Goal: Information Seeking & Learning: Get advice/opinions

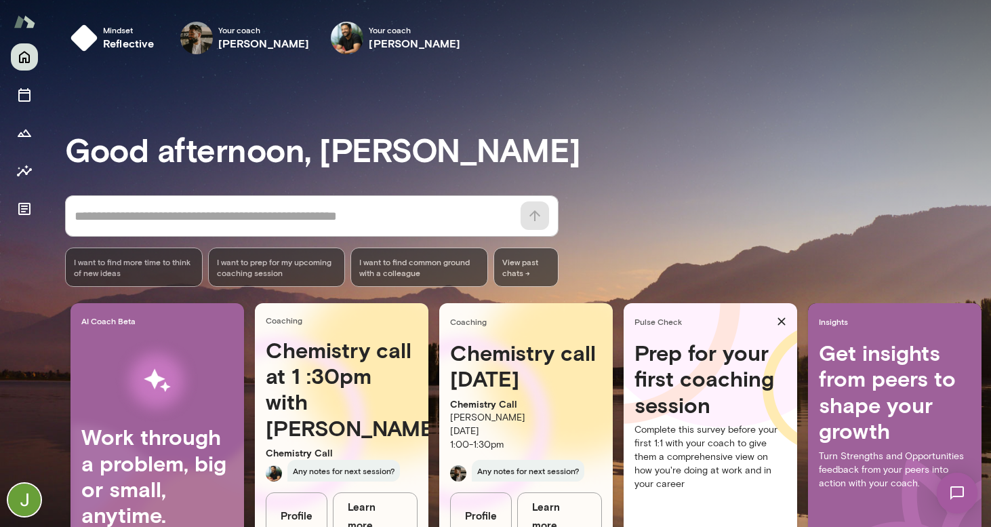
scroll to position [84, 0]
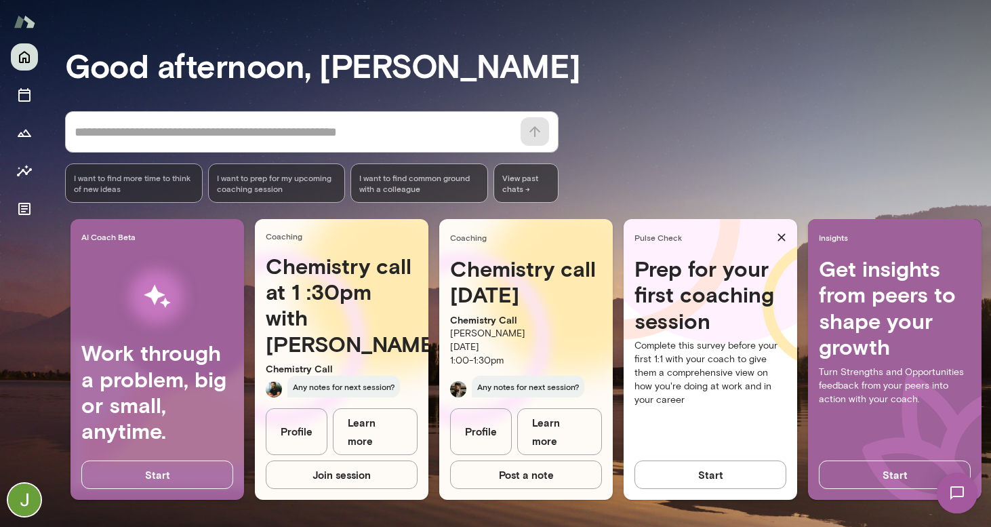
click at [290, 436] on link "Profile" at bounding box center [297, 431] width 62 height 47
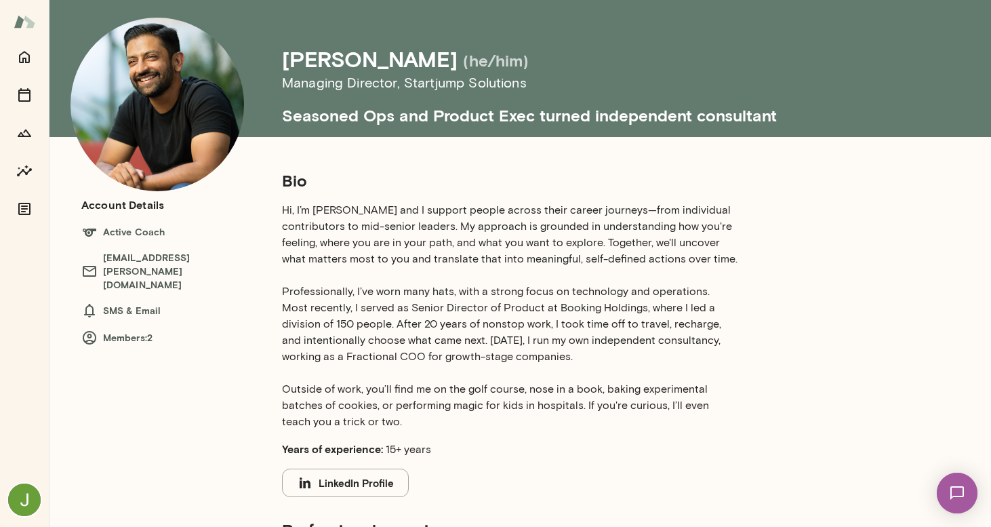
scroll to position [38, 0]
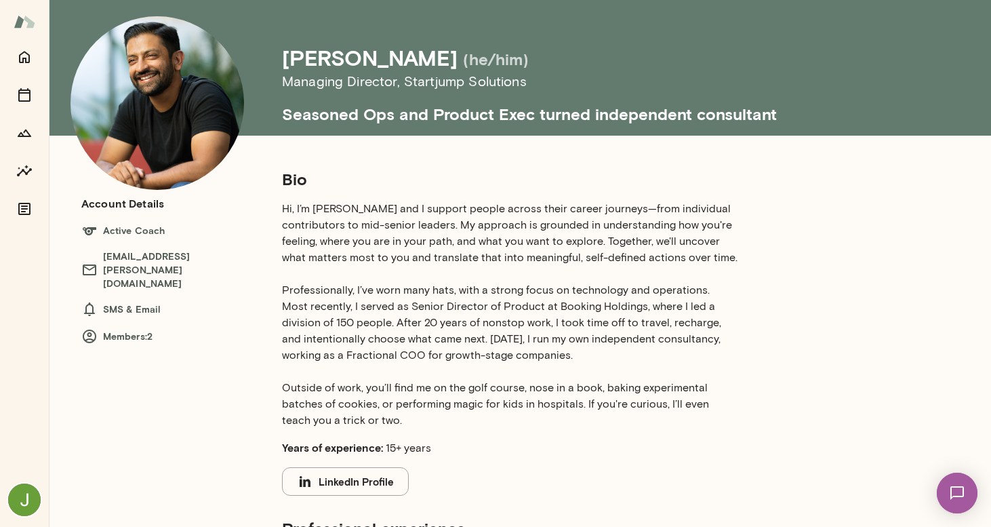
click at [350, 220] on p "Hi, I’m [PERSON_NAME] and I support people across their career journeys—from in…" at bounding box center [510, 315] width 456 height 228
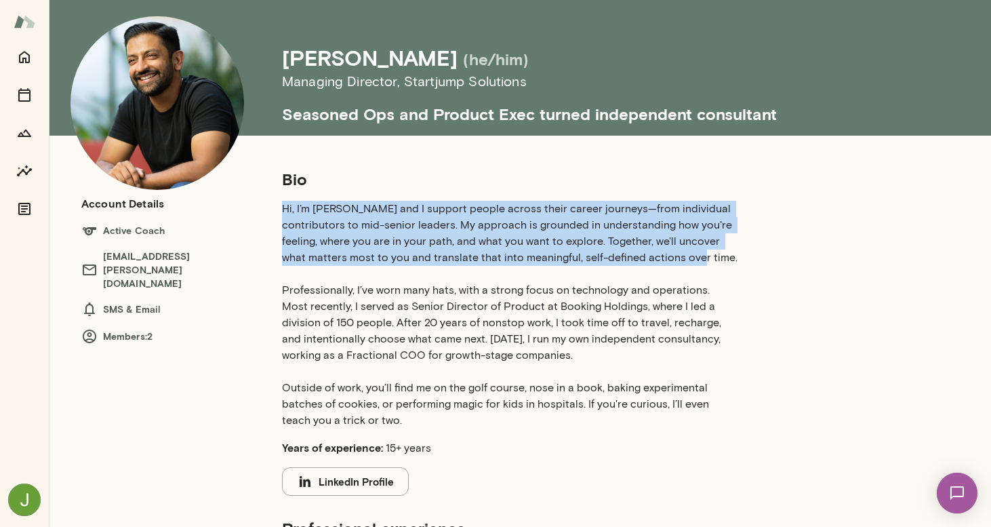
click at [350, 220] on p "Hi, I’m [PERSON_NAME] and I support people across their career journeys—from in…" at bounding box center [510, 315] width 456 height 228
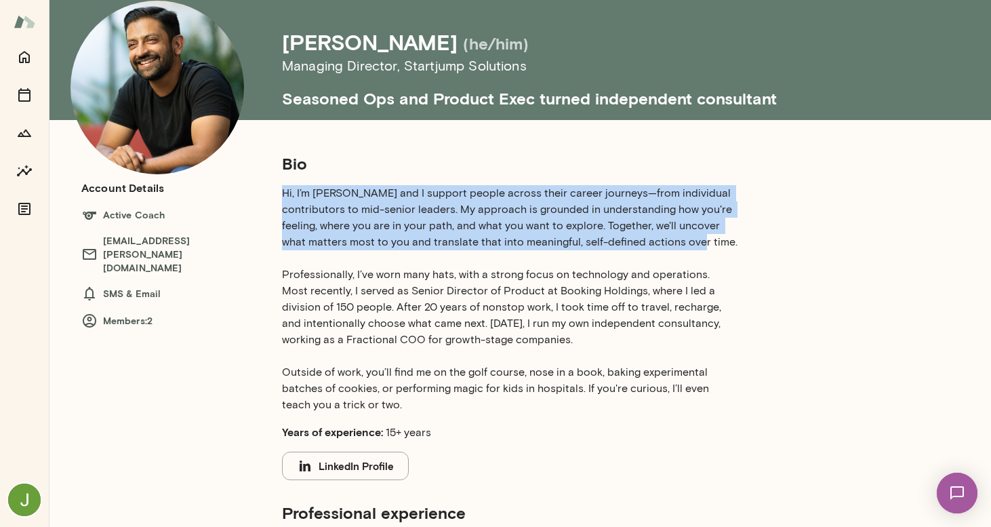
scroll to position [57, 0]
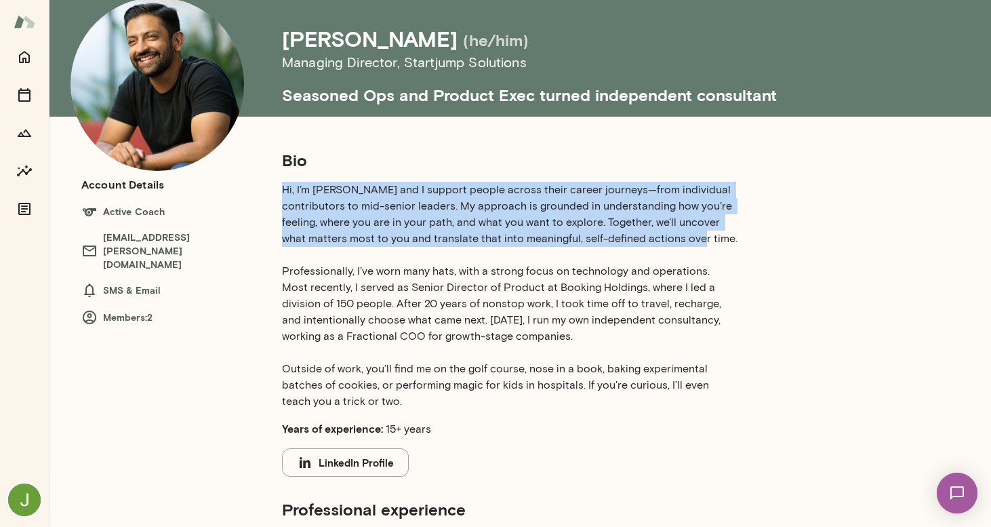
click at [395, 205] on p "Hi, I’m [PERSON_NAME] and I support people across their career journeys—from in…" at bounding box center [510, 296] width 456 height 228
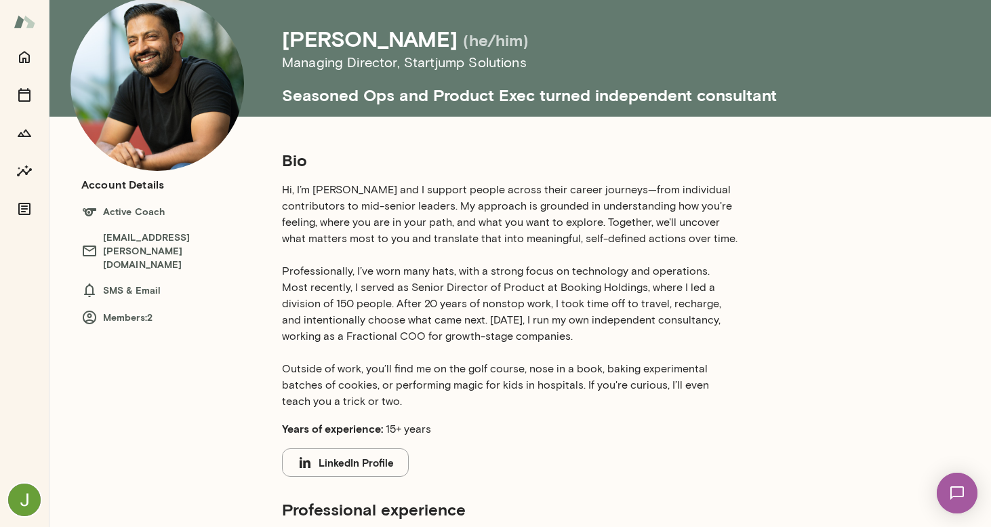
scroll to position [66, 0]
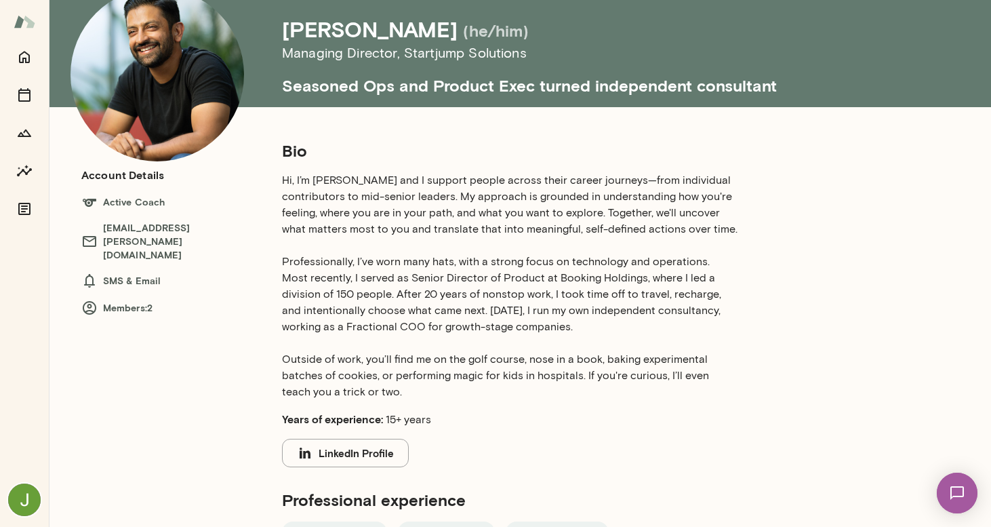
click at [386, 214] on p "Hi, I’m [PERSON_NAME] and I support people across their career journeys—from in…" at bounding box center [510, 286] width 456 height 228
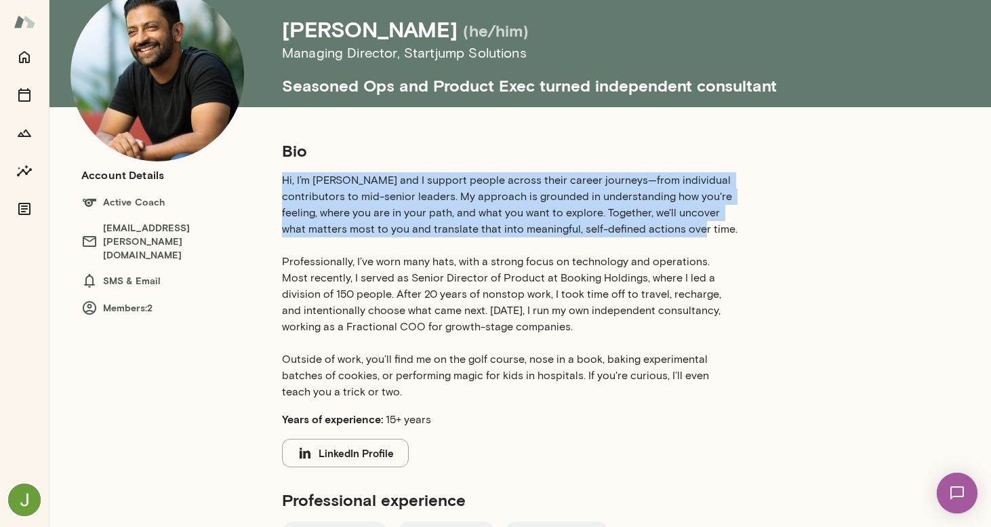
click at [386, 214] on p "Hi, I’m [PERSON_NAME] and I support people across their career journeys—from in…" at bounding box center [510, 286] width 456 height 228
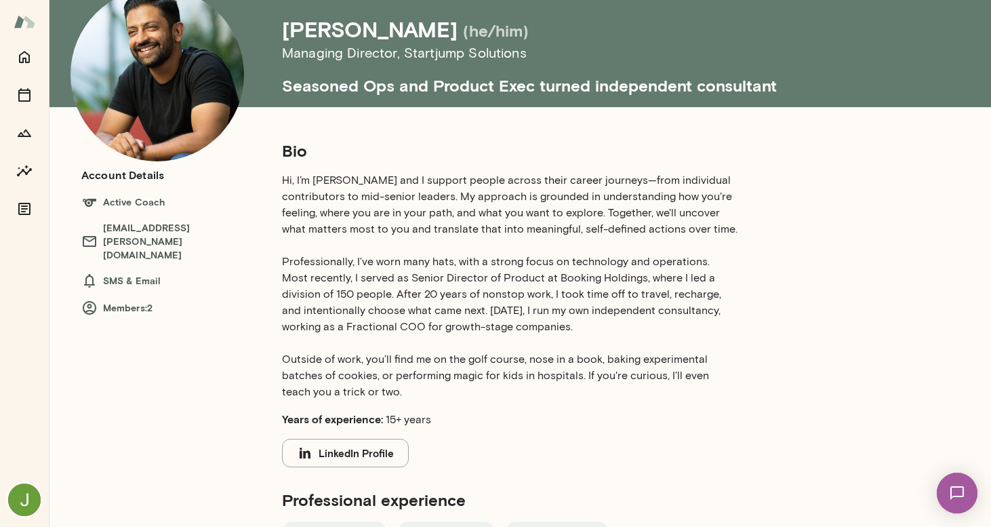
click at [361, 264] on p "Hi, I’m [PERSON_NAME] and I support people across their career journeys—from in…" at bounding box center [510, 286] width 456 height 228
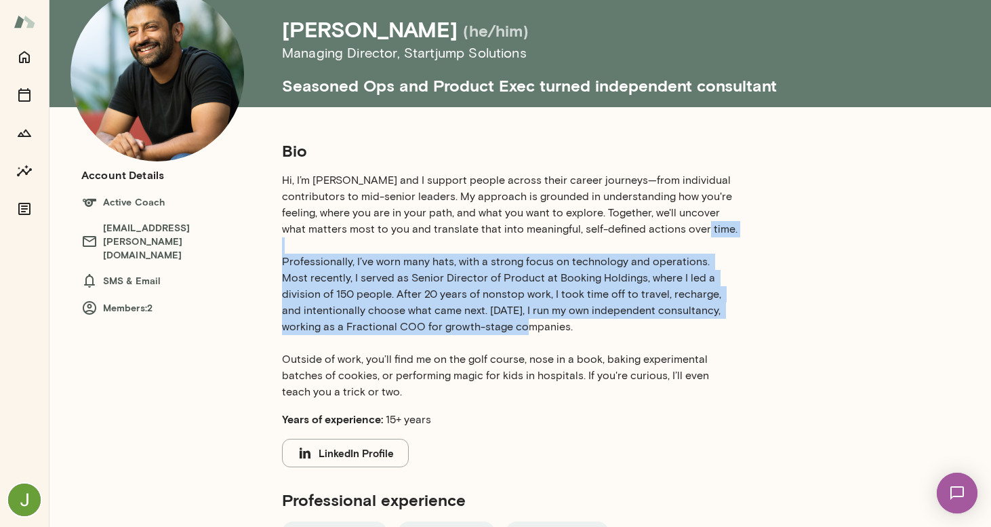
click at [361, 264] on p "Hi, I’m [PERSON_NAME] and I support people across their career journeys—from in…" at bounding box center [510, 286] width 456 height 228
click at [612, 278] on p "Hi, I’m [PERSON_NAME] and I support people across their career journeys—from in…" at bounding box center [510, 286] width 456 height 228
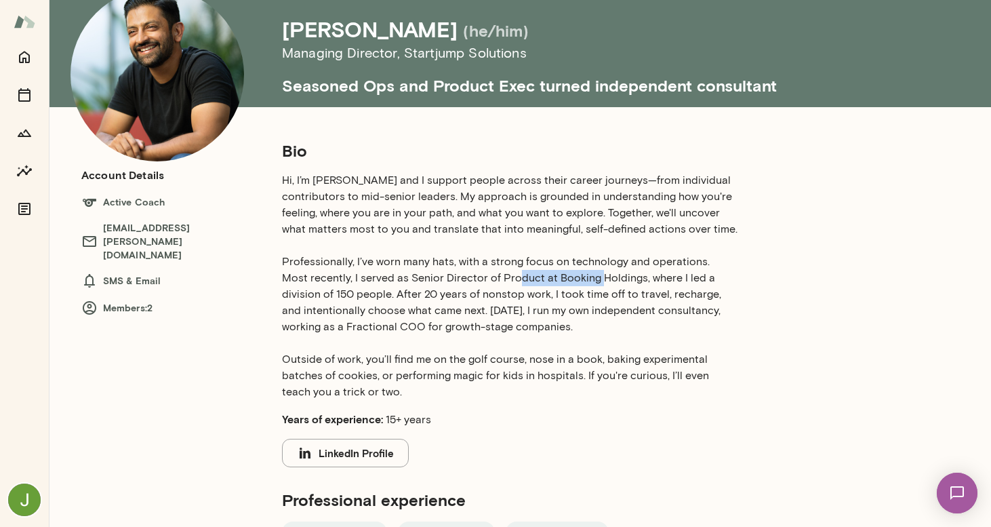
drag, startPoint x: 612, startPoint y: 278, endPoint x: 527, endPoint y: 277, distance: 84.8
click at [527, 277] on p "Hi, I’m [PERSON_NAME] and I support people across their career journeys—from in…" at bounding box center [510, 286] width 456 height 228
copy p "Booking Holdings"
click at [207, 300] on h6 "Members: 2" at bounding box center [168, 308] width 174 height 16
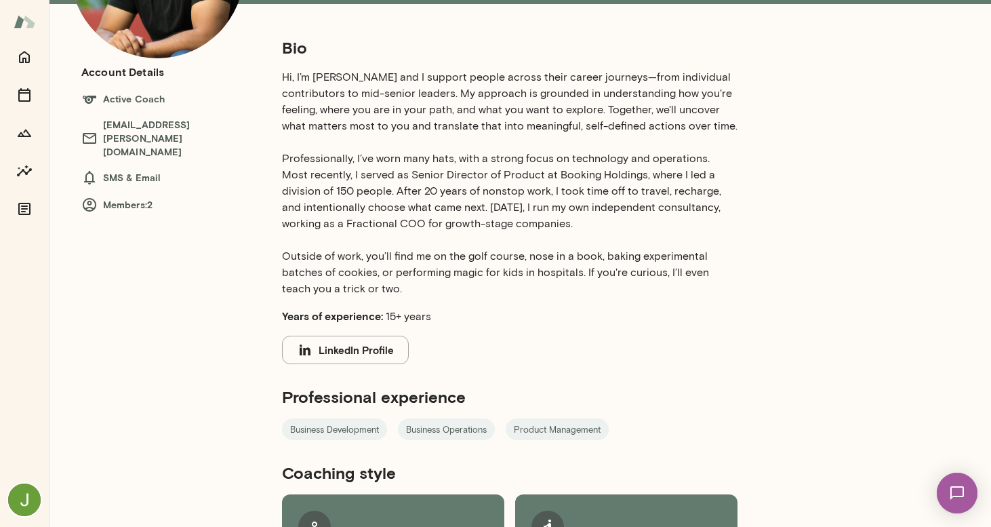
scroll to position [180, 0]
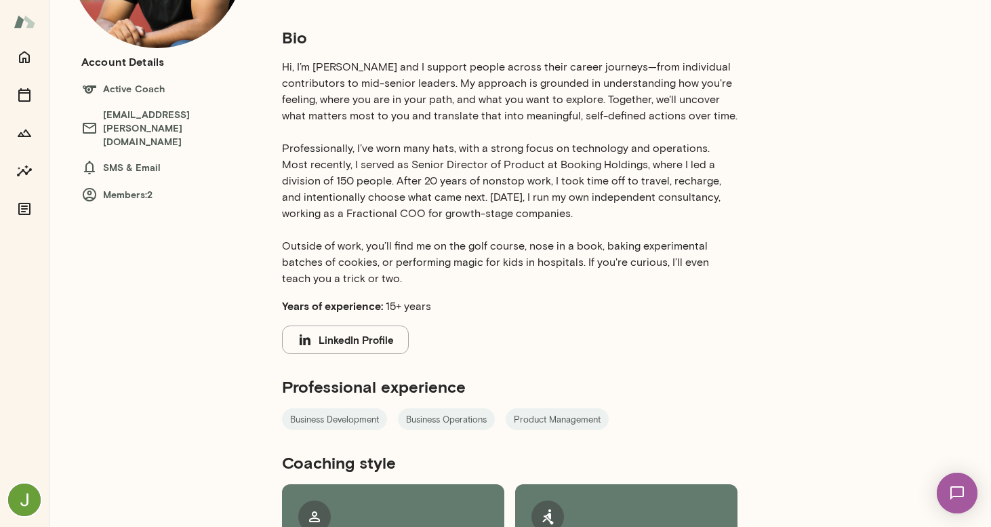
click at [357, 341] on button "LinkedIn Profile" at bounding box center [345, 340] width 127 height 28
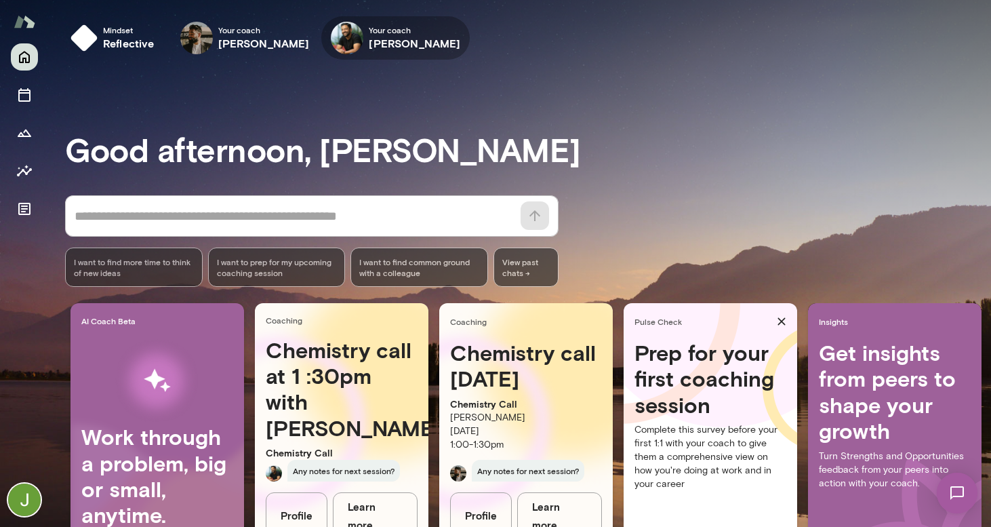
click at [361, 39] on img at bounding box center [347, 38] width 33 height 33
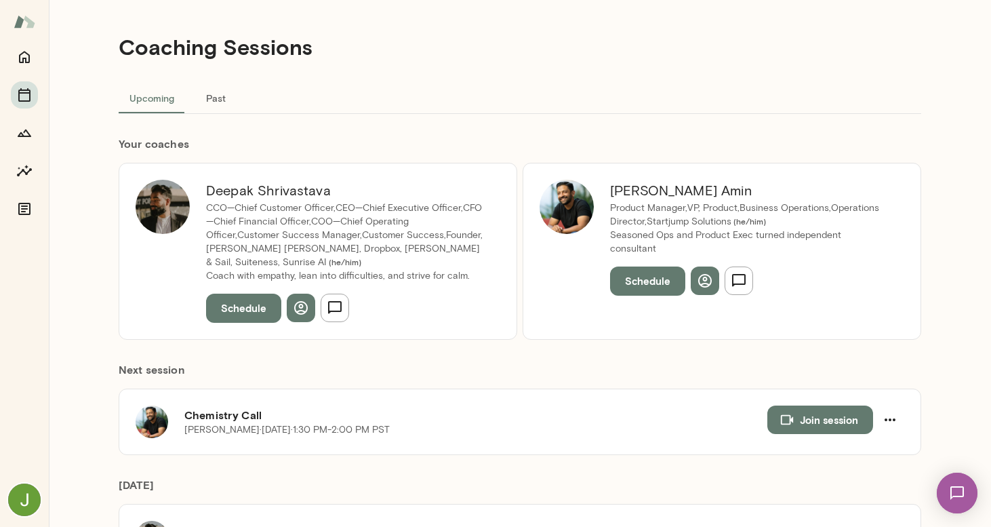
scroll to position [12, 0]
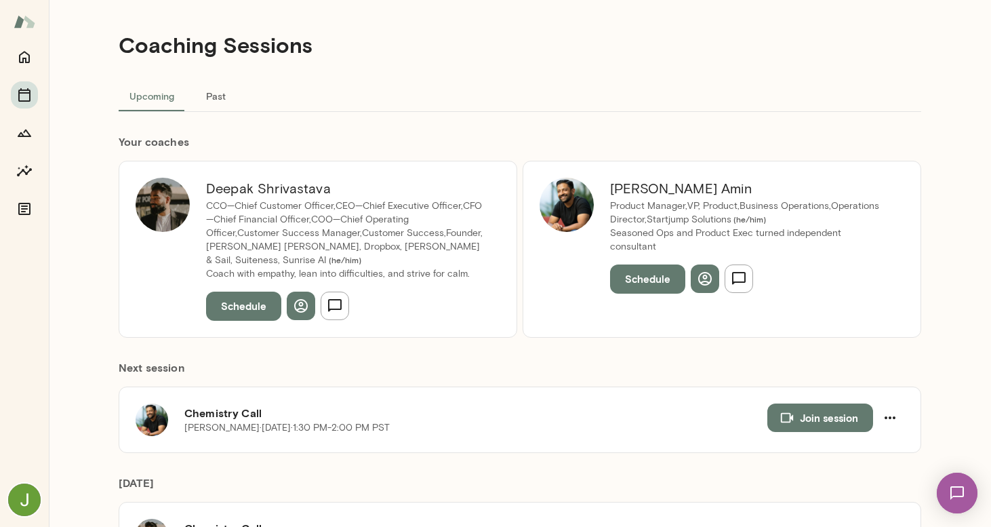
click at [165, 229] on img at bounding box center [163, 205] width 54 height 54
click at [147, 205] on img at bounding box center [163, 205] width 54 height 54
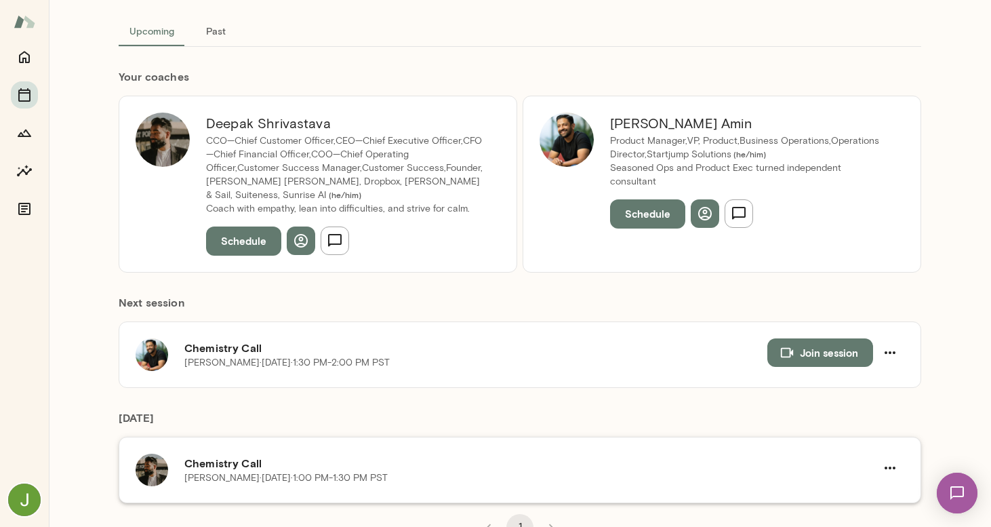
click at [208, 471] on p "Deepak Shrivastava · Thu, Oct 2 · 1:00 PM-1:30 PM PST" at bounding box center [285, 478] width 203 height 14
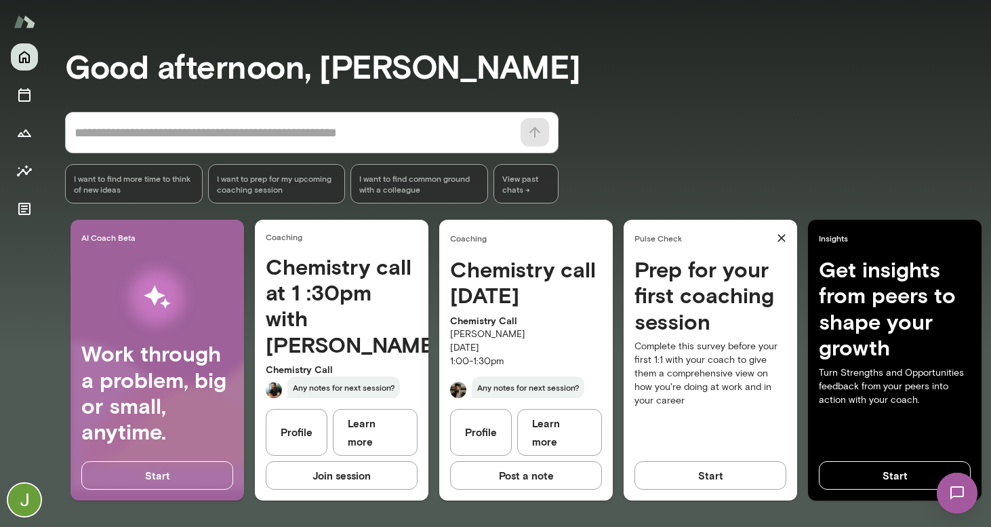
scroll to position [84, 0]
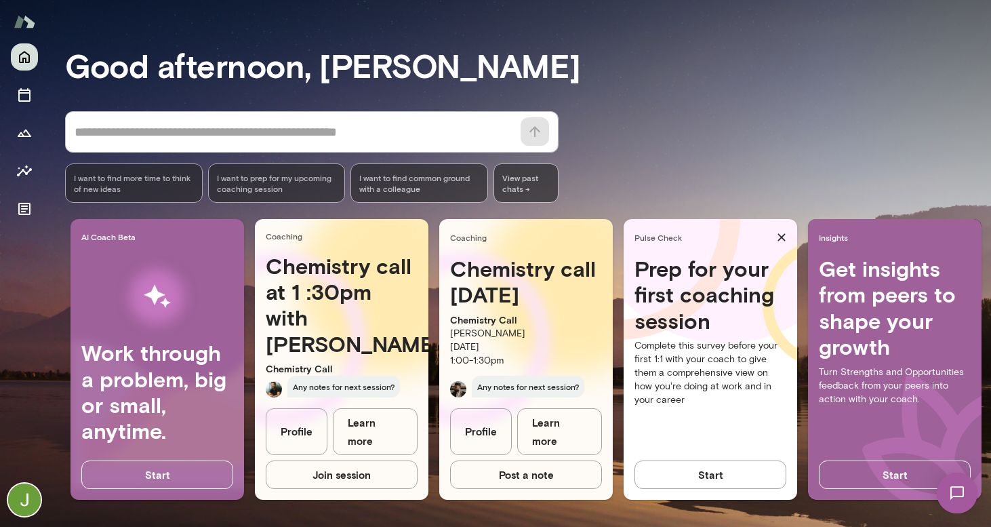
click at [481, 444] on link "Profile" at bounding box center [481, 431] width 62 height 47
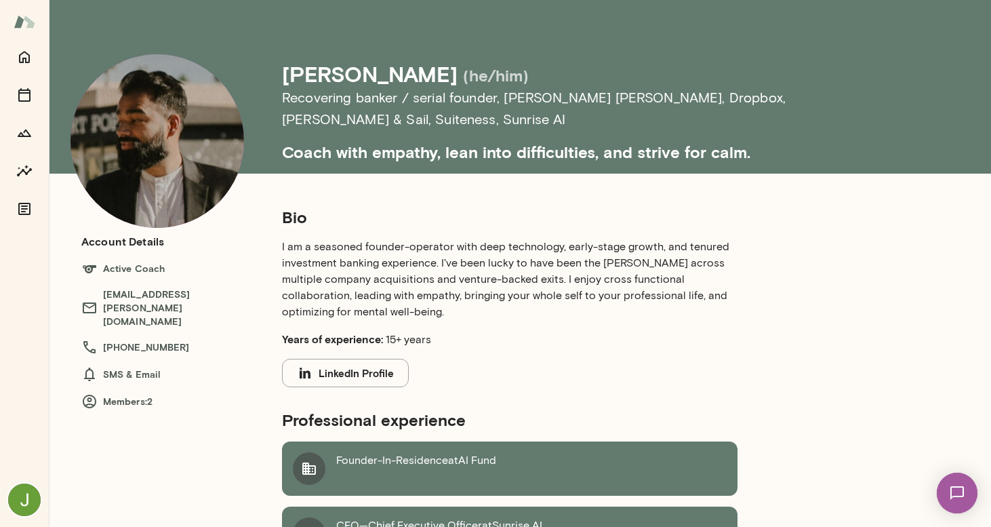
click at [401, 257] on p "I am a seasoned founder-operator with deep technology, early-stage growth, and …" at bounding box center [510, 279] width 456 height 81
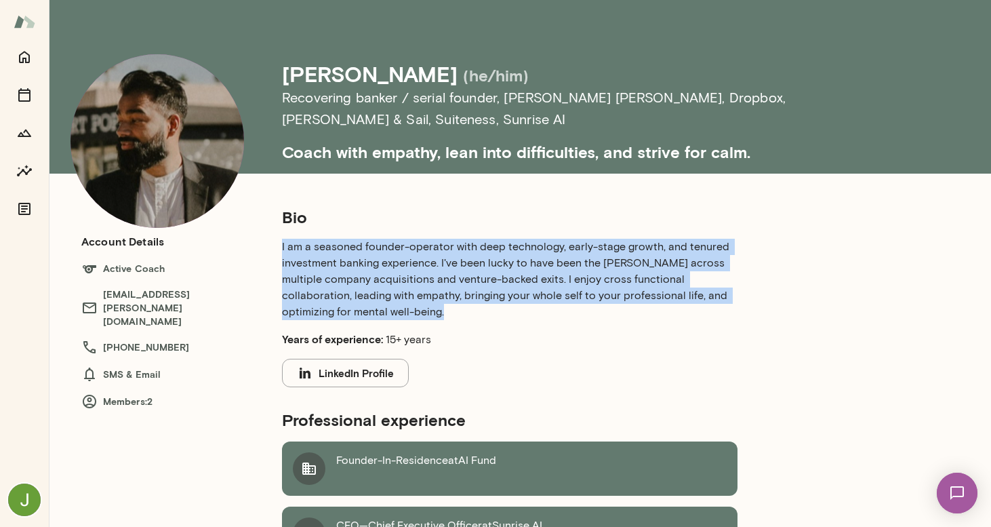
click at [401, 257] on p "I am a seasoned founder-operator with deep technology, early-stage growth, and …" at bounding box center [510, 279] width 456 height 81
click at [385, 261] on p "I am a seasoned founder-operator with deep technology, early-stage growth, and …" at bounding box center [510, 279] width 456 height 81
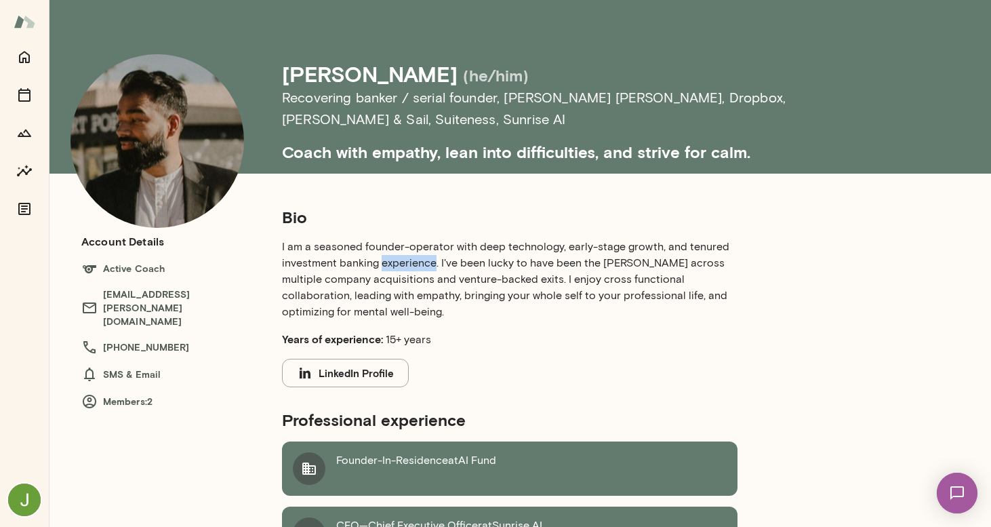
click at [385, 261] on p "I am a seasoned founder-operator with deep technology, early-stage growth, and …" at bounding box center [510, 279] width 456 height 81
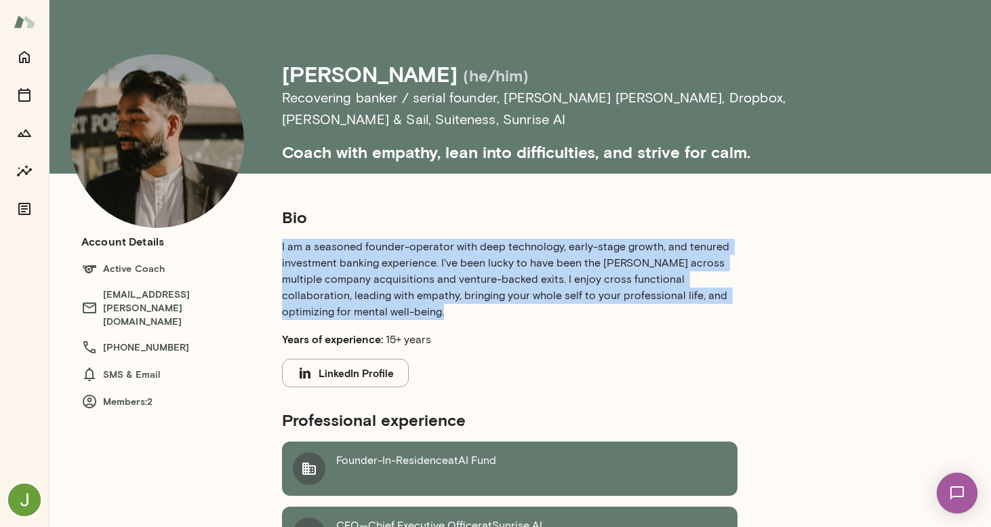
click at [385, 261] on p "I am a seasoned founder-operator with deep technology, early-stage growth, and …" at bounding box center [510, 279] width 456 height 81
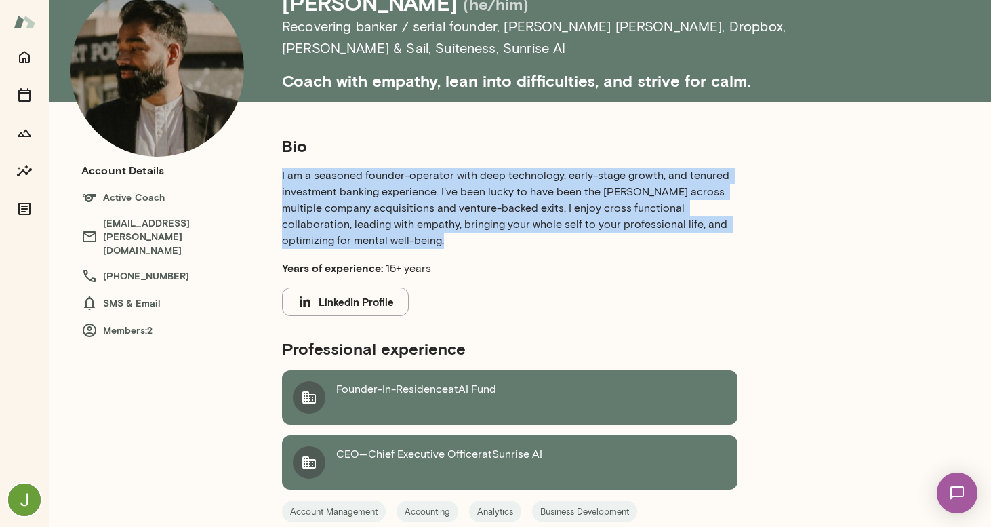
scroll to position [83, 0]
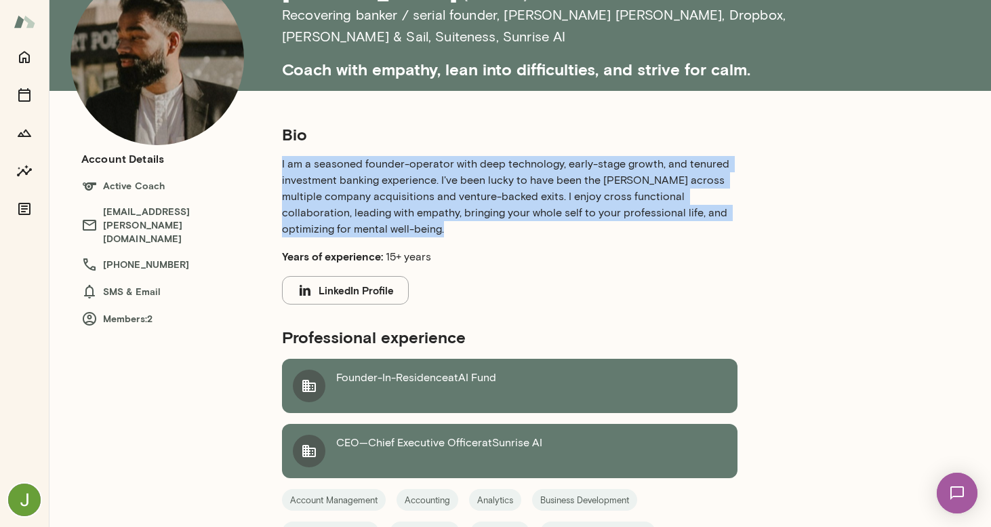
click at [368, 286] on button "LinkedIn Profile" at bounding box center [345, 290] width 127 height 28
